Goal: Task Accomplishment & Management: Use online tool/utility

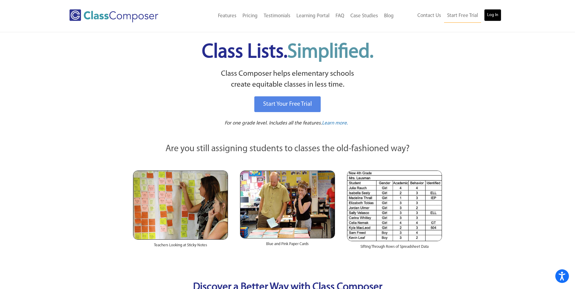
click at [490, 17] on link "Log In" at bounding box center [492, 15] width 17 height 12
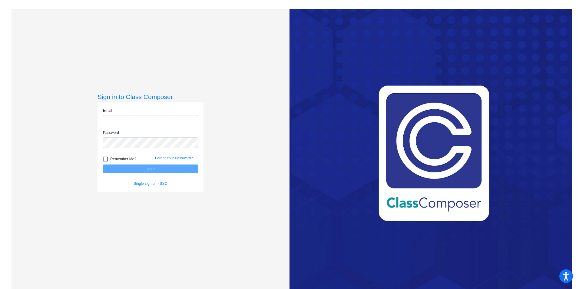
type input "mthomas@cvs.k12.mi.us"
click at [145, 170] on button "Log In" at bounding box center [150, 169] width 95 height 9
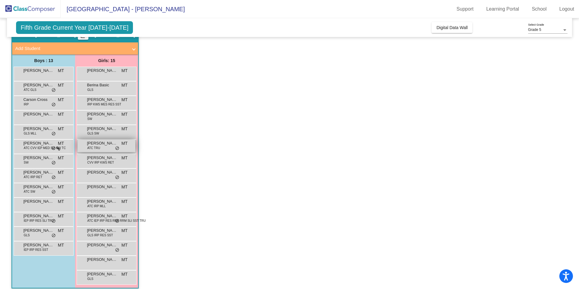
scroll to position [36, 0]
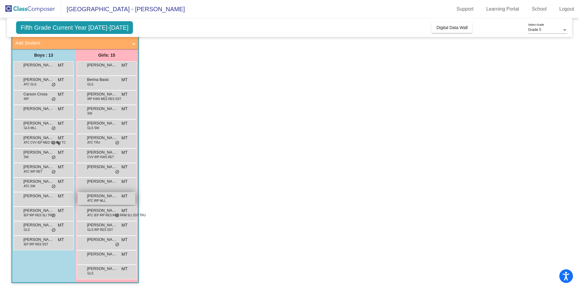
click at [91, 196] on span "Maria Al Shabi" at bounding box center [102, 196] width 30 height 6
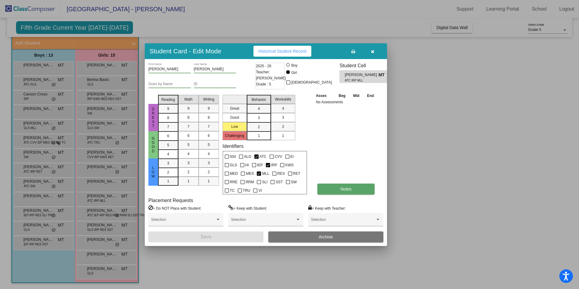
click at [340, 186] on button "Notes" at bounding box center [346, 189] width 57 height 11
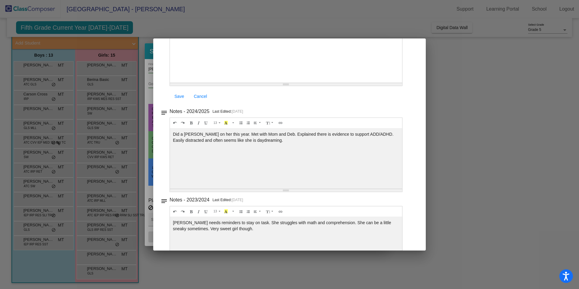
scroll to position [0, 0]
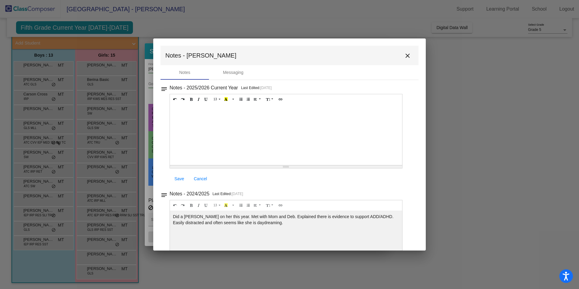
click at [406, 56] on mat-icon "close" at bounding box center [407, 55] width 7 height 7
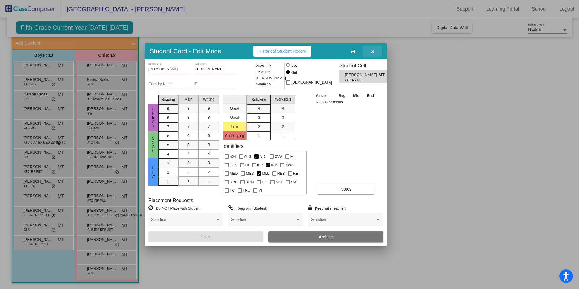
click at [373, 52] on icon "button" at bounding box center [372, 51] width 3 height 4
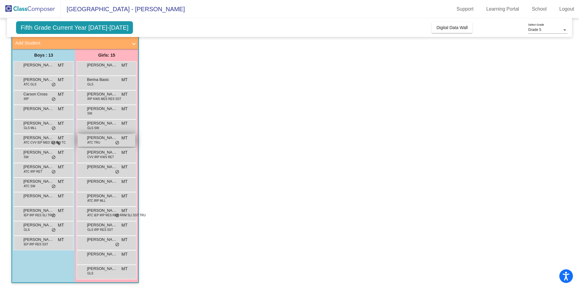
click at [99, 139] on span "Gloria Bahri" at bounding box center [102, 138] width 30 height 6
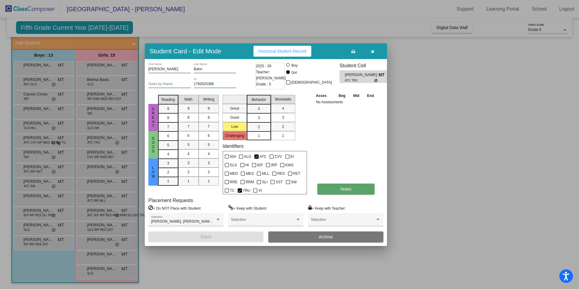
click at [340, 190] on button "Notes" at bounding box center [346, 189] width 57 height 11
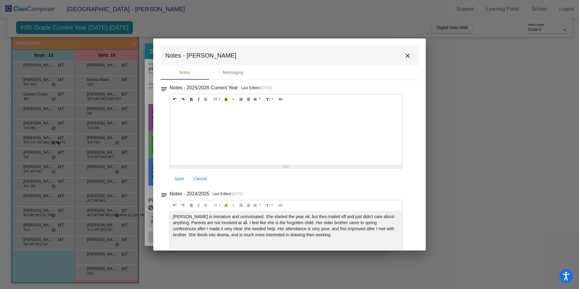
click at [404, 56] on mat-icon "close" at bounding box center [407, 55] width 7 height 7
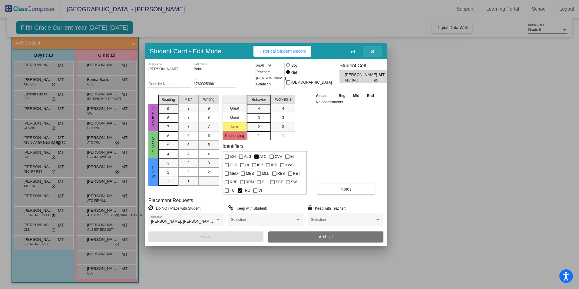
click at [375, 51] on button "button" at bounding box center [372, 51] width 19 height 11
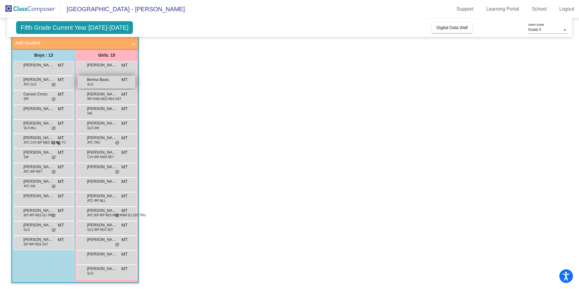
click at [97, 81] on span "Berina Basic" at bounding box center [102, 80] width 30 height 6
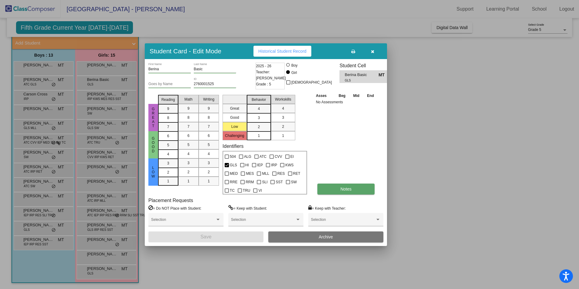
click at [333, 190] on button "Notes" at bounding box center [346, 189] width 57 height 11
